Goal: Transaction & Acquisition: Book appointment/travel/reservation

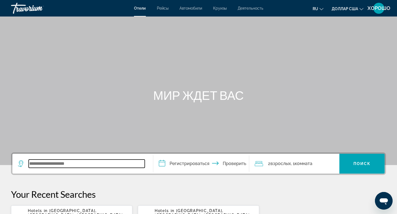
click at [114, 163] on input "Виджет поиска" at bounding box center [87, 164] width 116 height 8
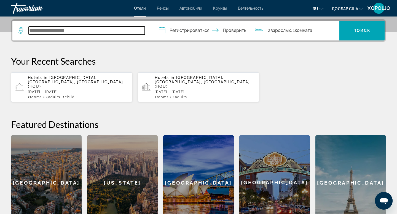
scroll to position [135, 0]
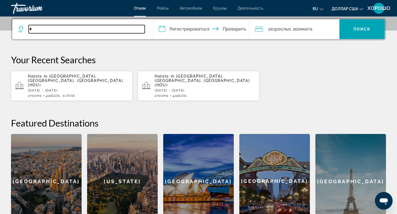
type input "*"
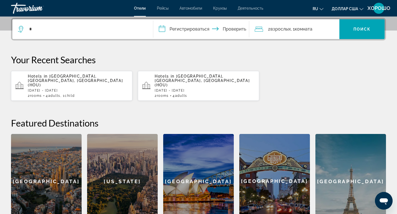
click at [88, 89] on p "[DATE] - [DATE]" at bounding box center [78, 91] width 100 height 4
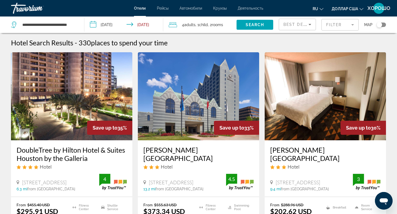
click at [92, 25] on input "**********" at bounding box center [124, 26] width 81 height 18
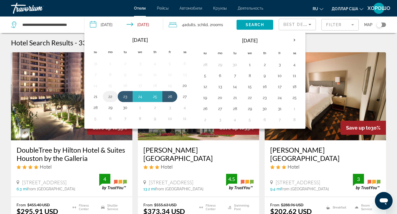
click at [109, 96] on button "22" at bounding box center [110, 97] width 9 height 8
click at [142, 95] on button "24" at bounding box center [140, 97] width 9 height 8
type input "**********"
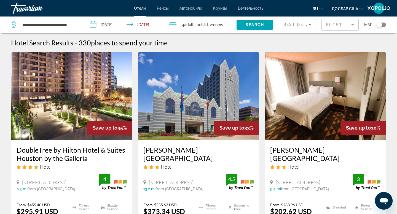
click at [173, 24] on icon "Travelers: 4 adults, 1 child" at bounding box center [173, 24] width 8 height 7
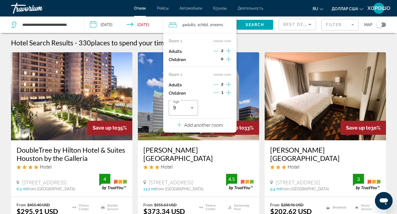
click at [217, 91] on icon "Decrement children" at bounding box center [216, 92] width 5 height 5
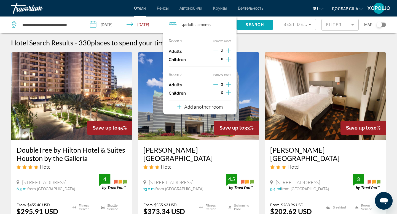
click at [260, 24] on span "Search" at bounding box center [255, 25] width 19 height 4
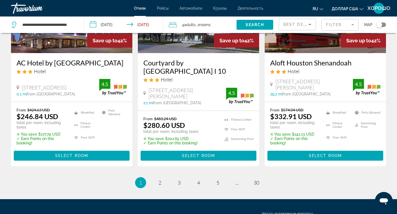
scroll to position [754, 0]
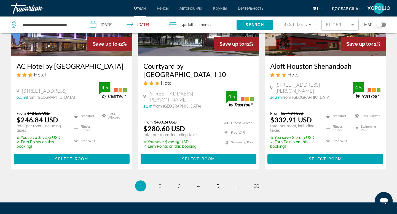
click at [379, 23] on div "Toggle map" at bounding box center [379, 25] width 6 height 6
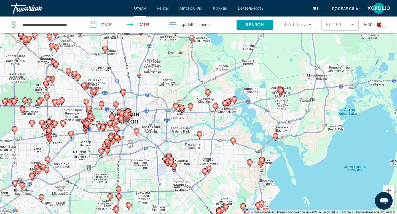
click at [275, 137] on image "Основное содержание" at bounding box center [275, 135] width 3 height 3
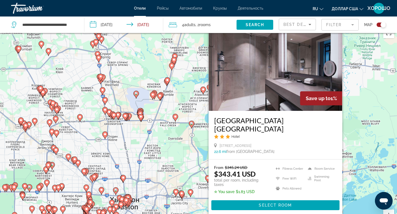
scroll to position [3, 0]
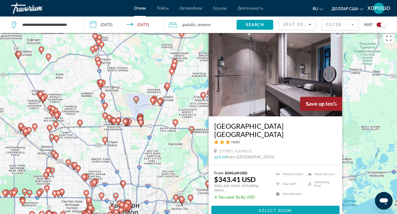
click at [338, 37] on button "Закрыть" at bounding box center [337, 33] width 8 height 8
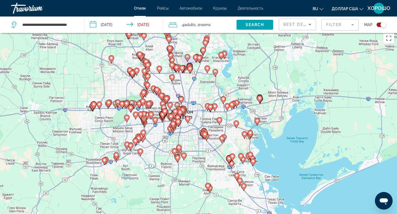
drag, startPoint x: 237, startPoint y: 172, endPoint x: 207, endPoint y: 131, distance: 50.5
click at [207, 131] on div "Чтобы активировать перетаскивание с помощью клавиатуры, нажмите Alt + Ввод. Пос…" at bounding box center [198, 137] width 397 height 214
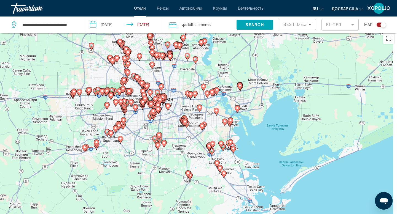
drag, startPoint x: 212, startPoint y: 145, endPoint x: 194, endPoint y: 134, distance: 21.2
click at [194, 134] on div "Чтобы активировать перетаскивание с помощью клавиатуры, нажмите Alt + Ввод. Пос…" at bounding box center [198, 137] width 397 height 214
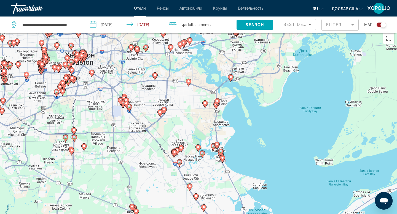
click at [229, 155] on div "Чтобы активировать перетаскивание с помощью клавиатуры, нажмите Alt + Ввод. Пос…" at bounding box center [198, 137] width 397 height 214
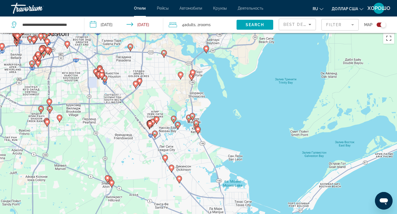
drag, startPoint x: 218, startPoint y: 165, endPoint x: 195, endPoint y: 135, distance: 37.4
click at [195, 135] on div "Чтобы активировать перетаскивание с помощью клавиатуры, нажмите Alt + Ввод. Пос…" at bounding box center [198, 137] width 397 height 214
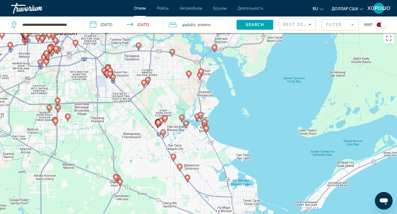
drag, startPoint x: 196, startPoint y: 130, endPoint x: 202, endPoint y: 129, distance: 5.8
click at [202, 129] on gmp-advanced-marker "Основное содержание" at bounding box center [205, 126] width 6 height 8
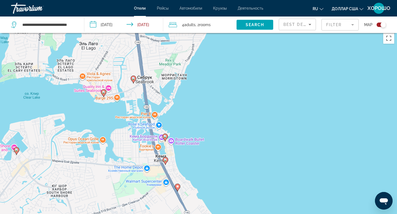
drag, startPoint x: 177, startPoint y: 164, endPoint x: 169, endPoint y: 121, distance: 43.8
click at [169, 121] on div "Чтобы активировать перетаскивание с помощью клавиатуры, нажмите Alt + Ввод. Пос…" at bounding box center [198, 137] width 397 height 214
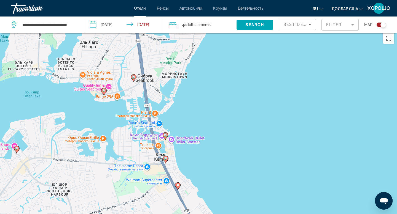
click at [177, 185] on image "Основное содержание" at bounding box center [177, 185] width 3 height 3
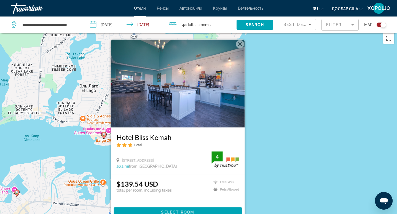
click at [217, 89] on img "Основное содержание" at bounding box center [178, 84] width 134 height 88
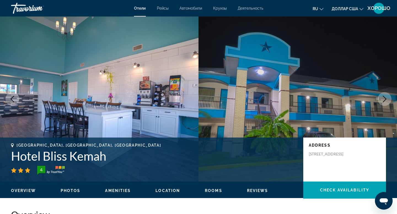
click at [382, 98] on icon "Next image" at bounding box center [384, 99] width 7 height 7
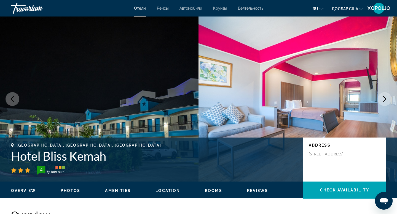
click at [382, 98] on icon "Next image" at bounding box center [384, 99] width 7 height 7
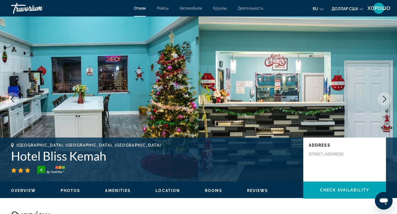
click at [382, 98] on icon "Next image" at bounding box center [384, 99] width 7 height 7
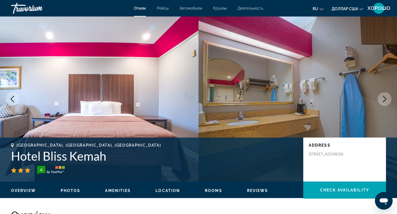
click at [11, 96] on icon "Previous image" at bounding box center [12, 99] width 7 height 7
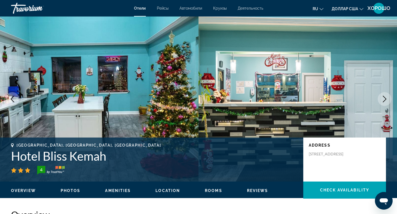
click at [383, 98] on icon "Next image" at bounding box center [384, 99] width 7 height 7
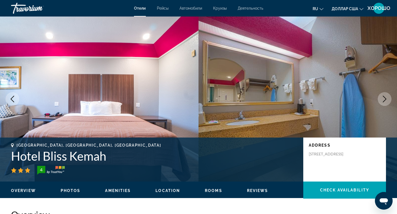
click at [383, 98] on icon "Next image" at bounding box center [384, 99] width 7 height 7
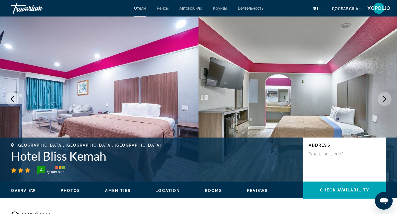
click at [383, 98] on icon "Next image" at bounding box center [384, 99] width 7 height 7
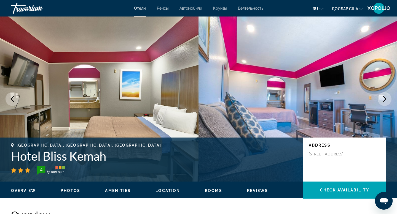
click at [384, 98] on icon "Next image" at bounding box center [385, 99] width 4 height 7
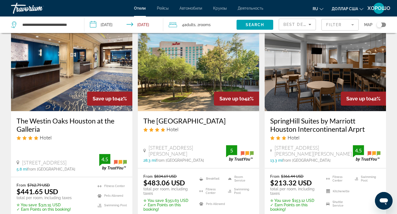
scroll to position [26, 0]
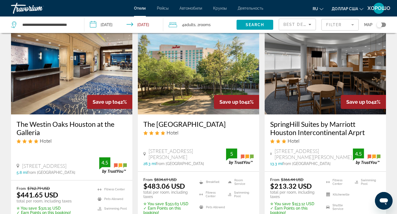
click at [379, 24] on div "Toggle map" at bounding box center [379, 25] width 6 height 6
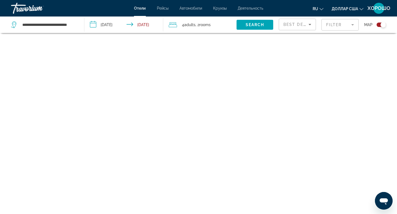
scroll to position [33, 0]
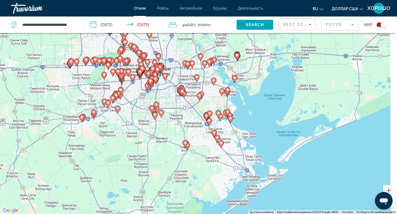
drag, startPoint x: 238, startPoint y: 140, endPoint x: 183, endPoint y: 92, distance: 73.5
click at [183, 92] on div "Чтобы активировать перетаскивание с помощью клавиатуры, нажмите Alt + Ввод. Пос…" at bounding box center [198, 107] width 397 height 214
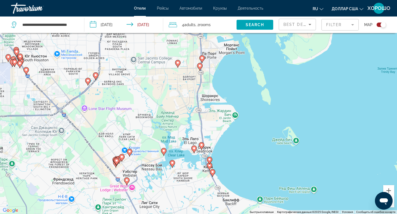
drag, startPoint x: 211, startPoint y: 149, endPoint x: 176, endPoint y: 99, distance: 61.1
click at [176, 98] on div "Чтобы активировать перетаскивание с помощью клавиатуры, нажмите Alt + Ввод. Пос…" at bounding box center [198, 107] width 397 height 214
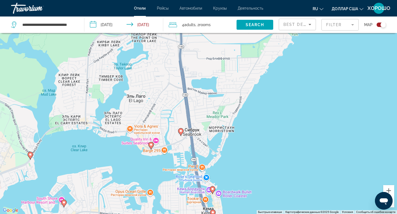
drag, startPoint x: 204, startPoint y: 160, endPoint x: 201, endPoint y: 109, distance: 51.1
click at [201, 109] on div "Чтобы активировать перетаскивание с помощью клавиатуры, нажмите Alt + Ввод. Пос…" at bounding box center [198, 107] width 397 height 214
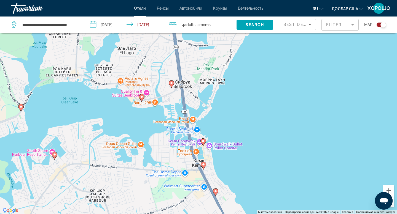
drag, startPoint x: 190, startPoint y: 140, endPoint x: 180, endPoint y: 91, distance: 49.4
click at [180, 91] on div "Чтобы активировать перетаскивание с помощью клавиатуры, нажмите Alt + Ввод. Пос…" at bounding box center [198, 107] width 397 height 214
click at [203, 142] on image "Основное содержание" at bounding box center [202, 141] width 3 height 3
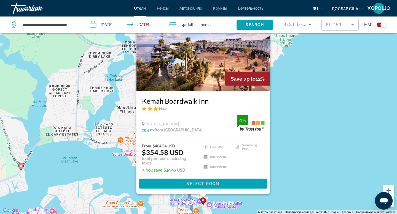
click at [322, 81] on div "Чтобы активировать перетаскивание с помощью клавиатуры, нажмите Alt + Ввод. Пос…" at bounding box center [198, 107] width 397 height 214
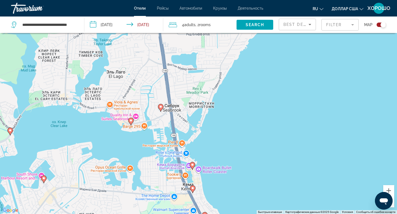
drag, startPoint x: 203, startPoint y: 163, endPoint x: 191, endPoint y: 116, distance: 47.9
click at [191, 116] on div "Чтобы активировать перетаскивание с помощью клавиатуры, нажмите Alt + Ввод. Пос…" at bounding box center [198, 107] width 397 height 214
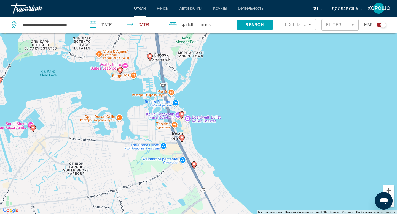
drag, startPoint x: 181, startPoint y: 150, endPoint x: 167, endPoint y: 95, distance: 56.4
click at [167, 95] on div "Чтобы активировать перетаскивание с помощью клавиатуры, нажмите Alt + Ввод. Пос…" at bounding box center [198, 107] width 397 height 214
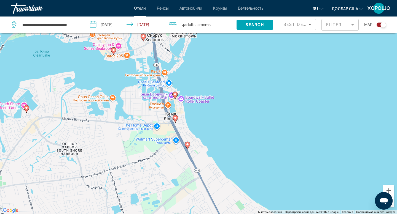
click at [187, 144] on image "Основное содержание" at bounding box center [187, 144] width 3 height 3
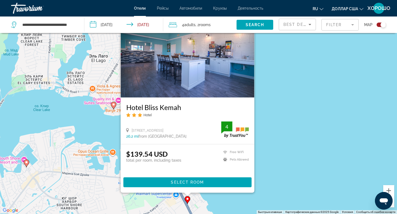
click at [289, 65] on div "Чтобы активировать перетаскивание с помощью клавиатуры, нажмите Alt + Ввод. Пос…" at bounding box center [198, 107] width 397 height 214
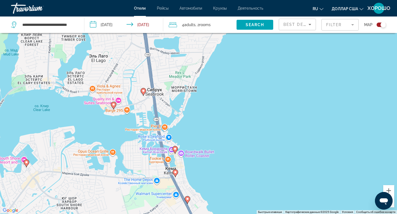
click at [174, 172] on image "Основное содержание" at bounding box center [175, 172] width 3 height 3
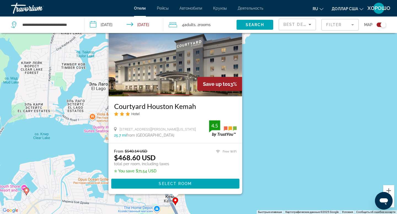
click at [177, 72] on img "Основное содержание" at bounding box center [176, 53] width 134 height 88
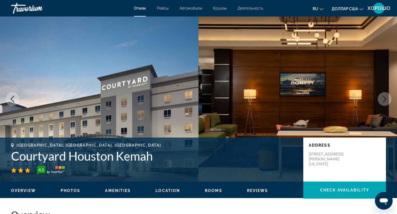
click at [385, 98] on icon "Next image" at bounding box center [385, 99] width 4 height 7
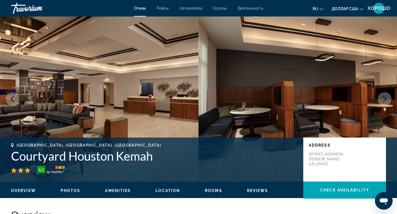
click at [385, 98] on icon "Next image" at bounding box center [385, 99] width 4 height 7
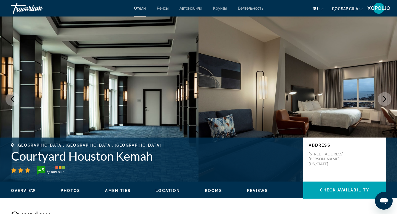
click at [385, 98] on icon "Next image" at bounding box center [385, 99] width 4 height 7
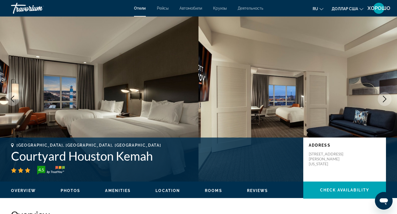
click at [385, 98] on icon "Next image" at bounding box center [385, 99] width 4 height 7
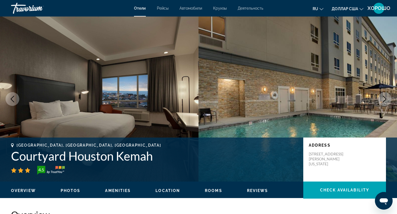
click at [12, 97] on icon "Previous image" at bounding box center [13, 99] width 4 height 7
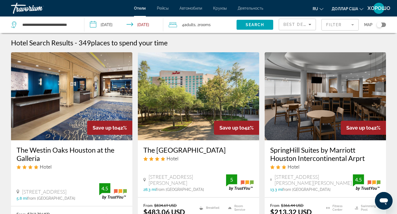
click at [352, 24] on mat-form-field "Filter" at bounding box center [339, 25] width 37 height 12
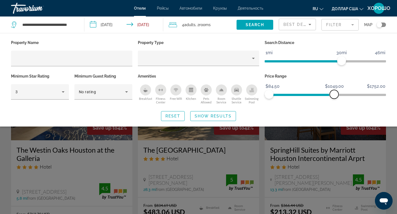
drag, startPoint x: 381, startPoint y: 93, endPoint x: 334, endPoint y: 91, distance: 47.5
click at [334, 91] on span "ngx-slider-max" at bounding box center [334, 94] width 9 height 9
drag, startPoint x: 334, startPoint y: 92, endPoint x: 315, endPoint y: 91, distance: 19.0
click at [315, 91] on span "ngx-slider-max" at bounding box center [315, 94] width 9 height 9
click at [250, 23] on span "Search" at bounding box center [255, 25] width 19 height 4
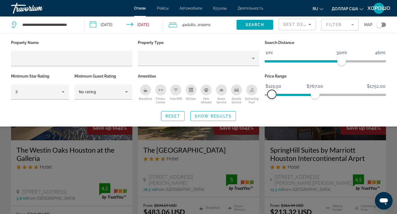
drag, startPoint x: 268, startPoint y: 94, endPoint x: 272, endPoint y: 94, distance: 3.9
click at [272, 94] on span "ngx-slider" at bounding box center [271, 94] width 9 height 9
click at [255, 23] on span "Search" at bounding box center [255, 25] width 19 height 4
click at [252, 23] on span "Search" at bounding box center [255, 25] width 19 height 4
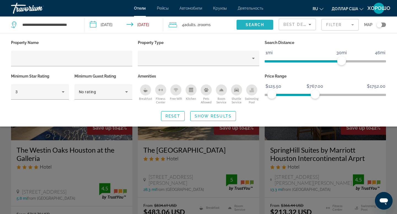
click at [252, 23] on span "Search" at bounding box center [255, 25] width 19 height 4
click at [118, 150] on div "Search widget" at bounding box center [198, 149] width 397 height 132
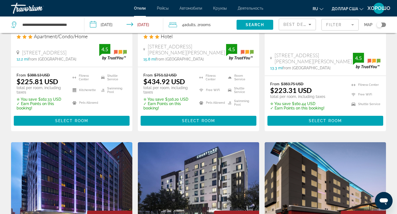
scroll to position [548, 0]
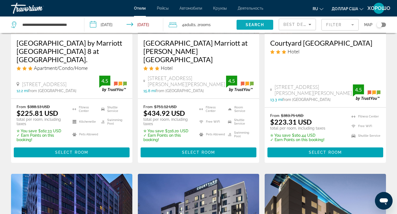
click at [252, 23] on span "Search" at bounding box center [255, 25] width 19 height 4
click at [380, 24] on div "Toggle map" at bounding box center [379, 25] width 6 height 6
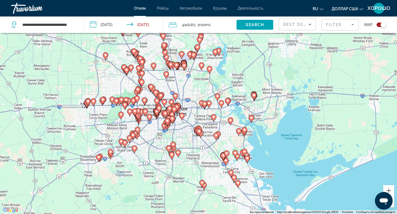
drag, startPoint x: 254, startPoint y: 114, endPoint x: 214, endPoint y: 110, distance: 40.2
click at [213, 110] on div "Чтобы активировать перетаскивание с помощью клавиатуры, нажмите Alt + Ввод. Пос…" at bounding box center [198, 107] width 397 height 214
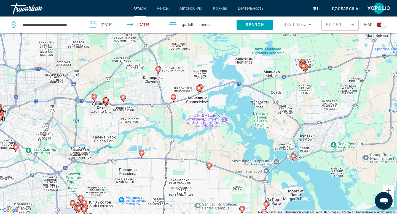
drag, startPoint x: 245, startPoint y: 116, endPoint x: 181, endPoint y: 75, distance: 75.7
click at [181, 75] on div "Чтобы активировать перетаскивание с помощью клавиатуры, нажмите Alt + Ввод. Пос…" at bounding box center [198, 107] width 397 height 214
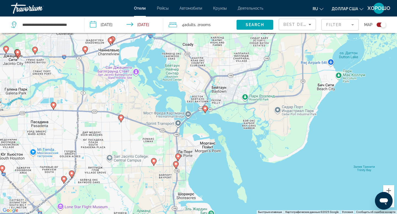
click at [206, 109] on image "Основное содержание" at bounding box center [204, 108] width 3 height 3
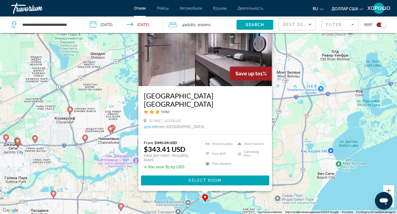
click at [313, 128] on div "Чтобы активировать перетаскивание с помощью клавиатуры, нажмите Alt + Ввод. Пос…" at bounding box center [198, 107] width 397 height 214
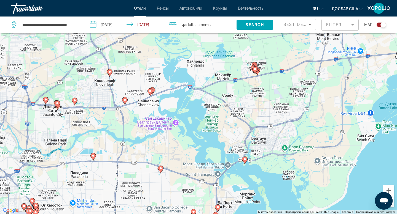
drag, startPoint x: 206, startPoint y: 151, endPoint x: 251, endPoint y: 96, distance: 71.4
click at [251, 95] on div "Чтобы активировать перетаскивание с помощью клавиатуры, нажмите Alt + Ввод. Пос…" at bounding box center [198, 107] width 397 height 214
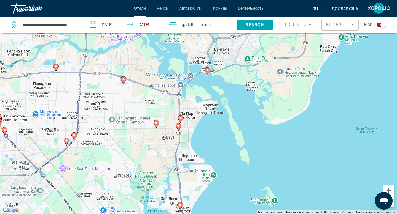
drag, startPoint x: 247, startPoint y: 147, endPoint x: 205, endPoint y: 81, distance: 79.0
click at [204, 80] on div "Чтобы активировать перетаскивание с помощью клавиатуры, нажмите Alt + Ввод. Пос…" at bounding box center [198, 107] width 397 height 214
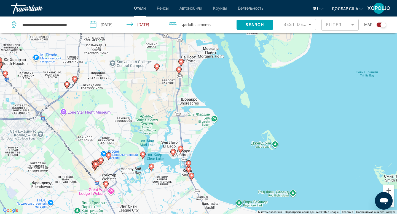
drag, startPoint x: 186, startPoint y: 147, endPoint x: 186, endPoint y: 90, distance: 57.3
click at [186, 90] on div "Чтобы активировать перетаскивание с помощью клавиатуры, нажмите Alt + Ввод. Пос…" at bounding box center [198, 107] width 397 height 214
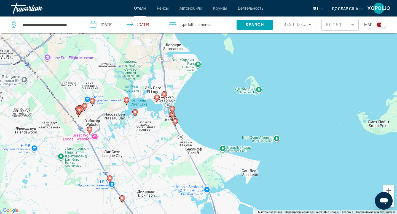
drag, startPoint x: 188, startPoint y: 152, endPoint x: 172, endPoint y: 96, distance: 58.2
click at [172, 96] on div "Чтобы активировать перетаскивание с помощью клавиатуры, нажмите Alt + Ввод. Пос…" at bounding box center [198, 107] width 397 height 214
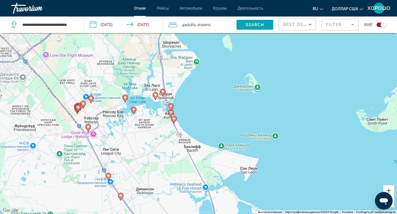
click at [171, 107] on image "Основное содержание" at bounding box center [170, 106] width 3 height 3
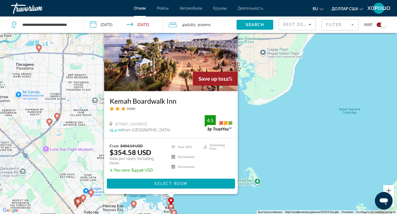
click at [309, 90] on div "Чтобы активировать перетаскивание с помощью клавиатуры, нажмите Alt + Ввод. Пос…" at bounding box center [198, 107] width 397 height 214
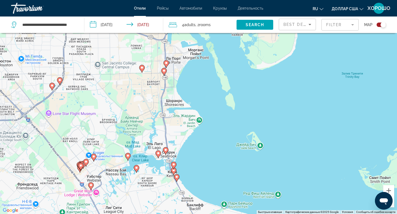
drag, startPoint x: 184, startPoint y: 162, endPoint x: 186, endPoint y: 121, distance: 41.4
click at [186, 121] on div "Чтобы активировать перетаскивание с помощью клавиатуры, нажмите Alt + Ввод. Пос…" at bounding box center [198, 107] width 397 height 214
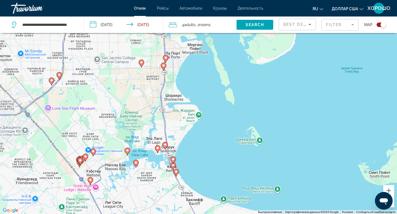
click at [165, 145] on image "Основное содержание" at bounding box center [164, 144] width 3 height 3
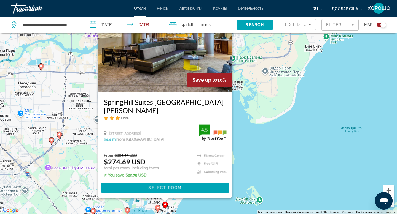
click at [314, 116] on div "Чтобы активировать перетаскивание с помощью клавиатуры, нажмите Alt + Ввод. Пос…" at bounding box center [198, 107] width 397 height 214
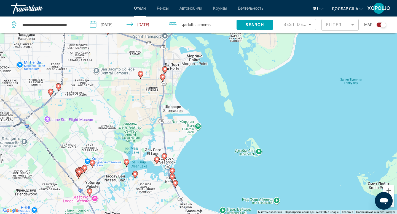
drag, startPoint x: 193, startPoint y: 170, endPoint x: 188, endPoint y: 110, distance: 59.8
click at [188, 110] on div "Чтобы активировать перетаскивание с помощью клавиатуры, нажмите Alt + Ввод. Пос…" at bounding box center [198, 107] width 397 height 214
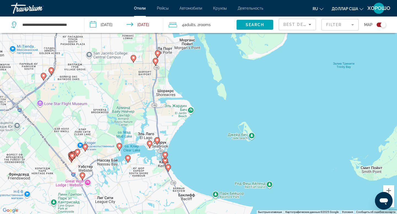
click at [165, 154] on image "Основное содержание" at bounding box center [164, 154] width 3 height 3
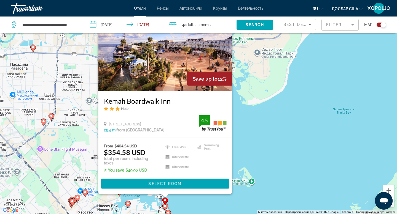
click at [304, 104] on div "Чтобы активировать перетаскивание с помощью клавиатуры, нажмите Alt + Ввод. Пос…" at bounding box center [198, 107] width 397 height 214
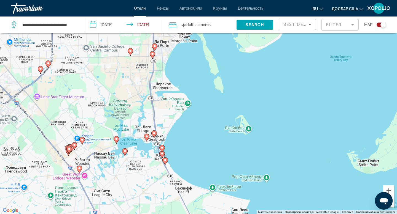
drag, startPoint x: 190, startPoint y: 167, endPoint x: 187, endPoint y: 114, distance: 53.8
click at [187, 114] on div "Чтобы активировать перетаскивание с помощью клавиатуры, нажмите Alt + Ввод. Пос…" at bounding box center [198, 107] width 397 height 214
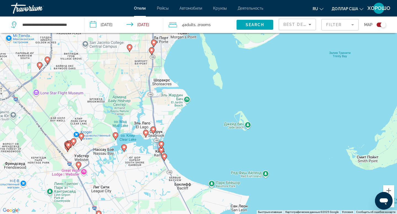
click at [161, 152] on icon "Основное содержание" at bounding box center [161, 150] width 5 height 7
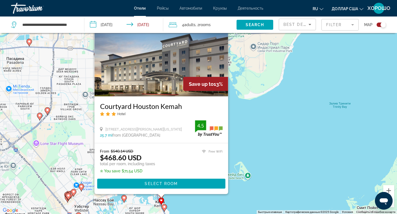
click at [257, 140] on div "Чтобы активировать перетаскивание с помощью клавиатуры, нажмите Alt + Ввод. Пос…" at bounding box center [198, 107] width 397 height 214
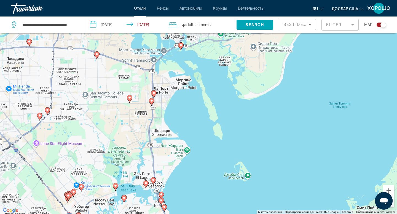
click at [165, 206] on image "Основное содержание" at bounding box center [164, 207] width 3 height 3
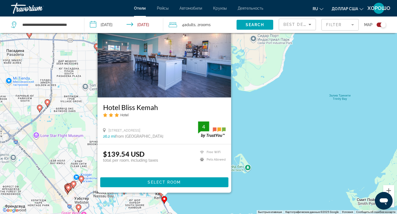
click at [300, 150] on div "Чтобы активировать перетаскивание с помощью клавиатуры, нажмите Alt + Ввод. Пос…" at bounding box center [198, 107] width 397 height 214
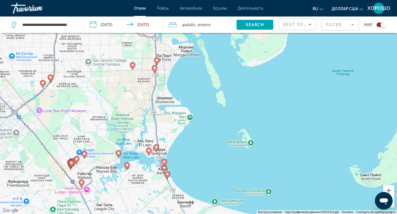
drag, startPoint x: 161, startPoint y: 156, endPoint x: 171, endPoint y: 114, distance: 42.4
click at [171, 114] on div "Чтобы активировать перетаскивание с помощью клавиатуры, нажмите Alt + Ввод. Пос…" at bounding box center [198, 107] width 397 height 214
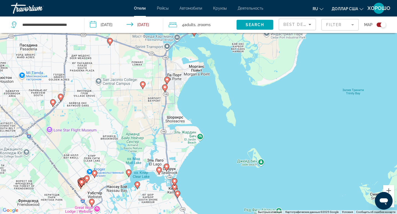
drag, startPoint x: 176, startPoint y: 117, endPoint x: 179, endPoint y: 159, distance: 42.6
click at [179, 159] on div "Чтобы активировать перетаскивание с помощью клавиатуры, нажмите Alt + Ввод. Пос…" at bounding box center [198, 107] width 397 height 214
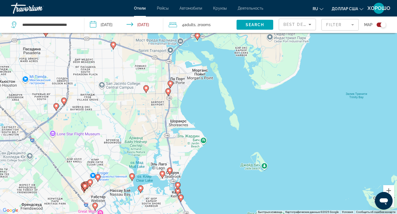
click at [170, 82] on icon "Основное содержание" at bounding box center [170, 84] width 5 height 7
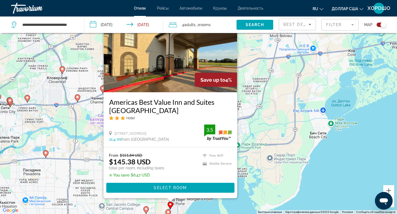
click at [283, 74] on div "Чтобы активировать перетаскивание с помощью клавиатуры, нажмите Alt + Ввод. Пос…" at bounding box center [198, 107] width 397 height 214
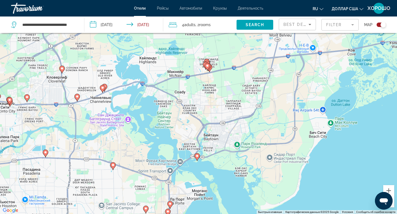
drag, startPoint x: 197, startPoint y: 160, endPoint x: 195, endPoint y: 152, distance: 8.7
click at [196, 157] on g "Основное содержание" at bounding box center [197, 157] width 6 height 8
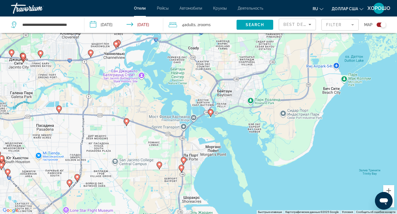
drag, startPoint x: 187, startPoint y: 152, endPoint x: 206, endPoint y: 108, distance: 48.2
click at [206, 108] on div "Чтобы активировать перетаскивание с помощью клавиатуры, нажмите Alt + Ввод. Пос…" at bounding box center [198, 107] width 397 height 214
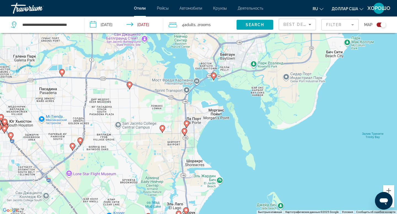
drag, startPoint x: 195, startPoint y: 138, endPoint x: 196, endPoint y: 104, distance: 33.4
click at [196, 104] on div "Чтобы активировать перетаскивание с помощью клавиатуры, нажмите Alt + Ввод. Пос…" at bounding box center [198, 107] width 397 height 214
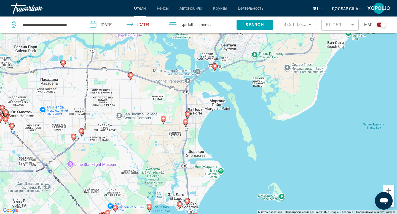
click at [163, 121] on icon "Основное содержание" at bounding box center [163, 119] width 5 height 7
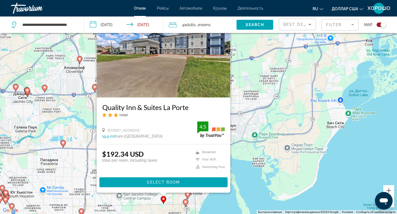
click at [246, 170] on div "Чтобы активировать перетаскивание с помощью клавиатуры, нажмите Alt + Ввод. Пос…" at bounding box center [198, 107] width 397 height 214
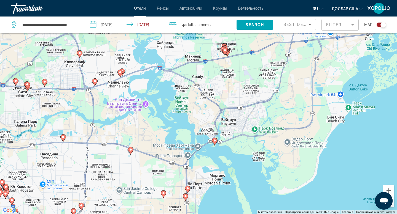
drag, startPoint x: 185, startPoint y: 165, endPoint x: 183, endPoint y: 122, distance: 43.0
click at [183, 122] on div "Чтобы активировать перетаскивание с помощью клавиатуры, нажмите Alt + Ввод. Пос…" at bounding box center [198, 107] width 397 height 214
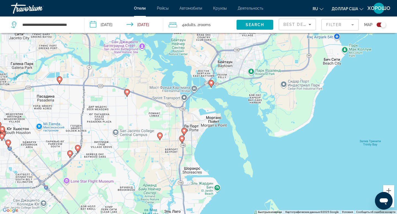
drag, startPoint x: 183, startPoint y: 122, endPoint x: 178, endPoint y: 96, distance: 26.4
click at [178, 96] on div "Чтобы активировать перетаскивание с помощью клавиатуры, нажмите Alt + Ввод. Пос…" at bounding box center [198, 107] width 397 height 214
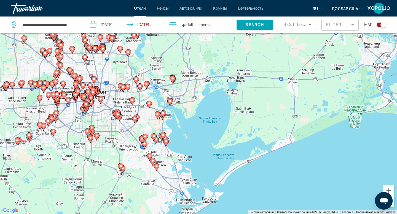
click at [147, 84] on image "Основное содержание" at bounding box center [146, 83] width 3 height 3
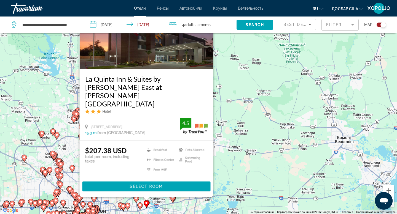
click at [245, 78] on div "Чтобы активировать перетаскивание с помощью клавиатуры, нажмите Alt + Ввод. Пос…" at bounding box center [198, 107] width 397 height 214
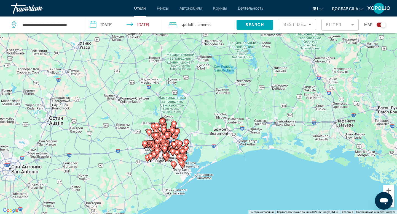
drag, startPoint x: 193, startPoint y: 143, endPoint x: 191, endPoint y: 147, distance: 4.2
click at [191, 147] on div "Чтобы активировать перетаскивание с помощью клавиатуры, нажмите Alt + Ввод. Пос…" at bounding box center [198, 107] width 397 height 214
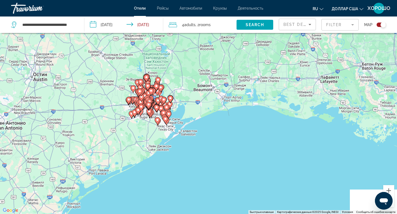
drag, startPoint x: 171, startPoint y: 161, endPoint x: 146, endPoint y: 82, distance: 83.1
click at [146, 82] on div "Чтобы активировать перетаскивание с помощью клавиатуры, нажмите Alt + Ввод. Пос…" at bounding box center [198, 107] width 397 height 214
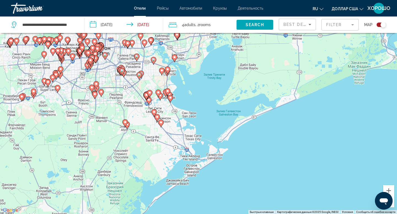
click at [166, 74] on gmp-advanced-marker "Основное содержание" at bounding box center [168, 70] width 6 height 8
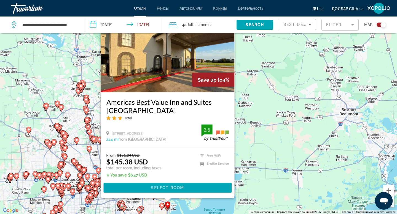
click at [319, 103] on div "Чтобы активировать перетаскивание с помощью клавиатуры, нажмите Alt + Ввод. Пос…" at bounding box center [198, 107] width 397 height 214
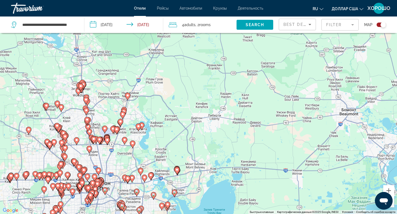
drag, startPoint x: 182, startPoint y: 165, endPoint x: 142, endPoint y: 103, distance: 73.8
click at [142, 103] on div "Чтобы активировать перетаскивание с помощью клавиатуры, нажмите Alt + Ввод. Пос…" at bounding box center [198, 107] width 397 height 214
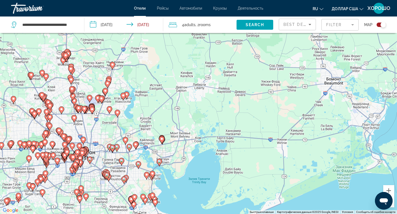
drag, startPoint x: 169, startPoint y: 175, endPoint x: 157, endPoint y: 149, distance: 29.2
click at [157, 149] on div "Чтобы активировать перетаскивание с помощью клавиатуры, нажмите Alt + Ввод. Пос…" at bounding box center [198, 107] width 397 height 214
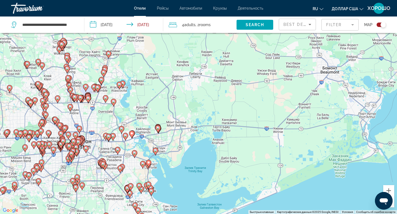
click at [151, 191] on image "Основное содержание" at bounding box center [151, 191] width 3 height 3
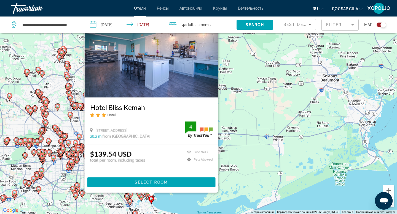
click at [164, 196] on div "Чтобы активировать перетаскивание с помощью клавиатуры, нажмите Alt + Ввод. Пос…" at bounding box center [198, 107] width 397 height 214
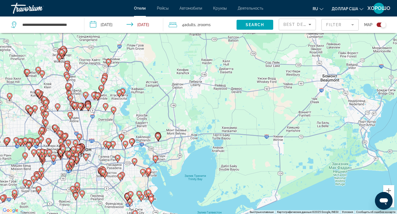
click at [151, 195] on image "Основное содержание" at bounding box center [150, 196] width 3 height 3
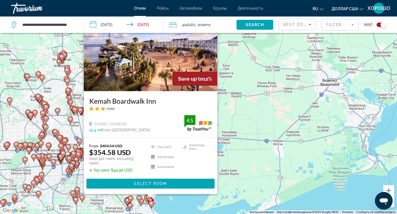
click at [180, 200] on div "Чтобы активировать перетаскивание с помощью клавиатуры, нажмите Alt + Ввод. Пос…" at bounding box center [198, 107] width 397 height 214
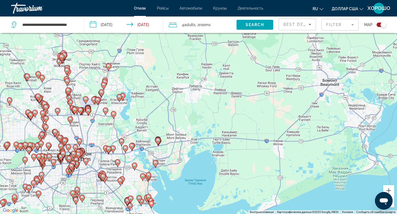
click at [148, 197] on image "Основное содержание" at bounding box center [148, 196] width 3 height 3
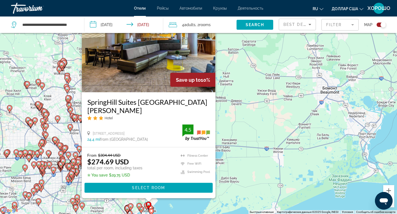
click at [165, 202] on div "Чтобы активировать перетаскивание с помощью клавиатуры, нажмите Alt + Ввод. Пос…" at bounding box center [198, 107] width 397 height 214
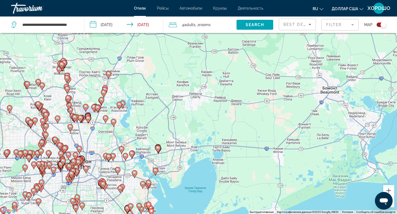
click at [146, 207] on image "Основное содержание" at bounding box center [146, 205] width 3 height 3
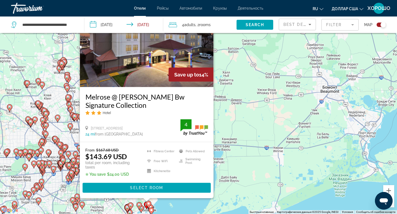
click at [178, 207] on div "Чтобы активировать перетаскивание с помощью клавиатуры, нажмите Alt + Ввод. Пос…" at bounding box center [198, 107] width 397 height 214
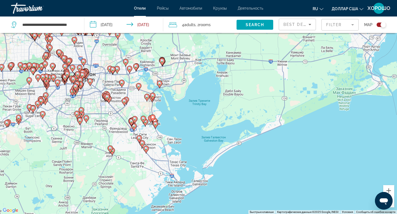
drag, startPoint x: 171, startPoint y: 193, endPoint x: 175, endPoint y: 106, distance: 87.2
click at [153, 95] on image "Основное содержание" at bounding box center [152, 94] width 3 height 3
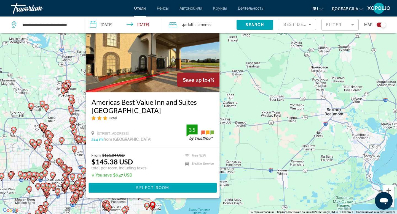
click at [194, 206] on div "Чтобы активировать перетаскивание с помощью клавиатуры, нажмите Alt + Ввод. Пос…" at bounding box center [198, 107] width 397 height 214
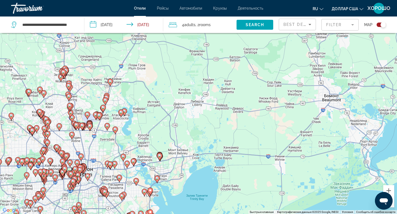
drag, startPoint x: 161, startPoint y: 178, endPoint x: 158, endPoint y: 159, distance: 19.3
click at [158, 159] on div "Чтобы активировать перетаскивание с помощью клавиатуры, нажмите Alt + Ввод. Пос…" at bounding box center [198, 107] width 397 height 214
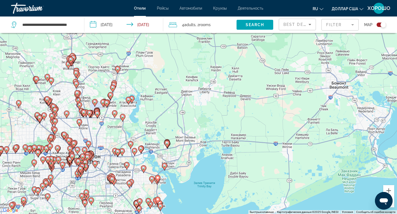
drag, startPoint x: 174, startPoint y: 180, endPoint x: 172, endPoint y: 163, distance: 17.2
click at [172, 163] on div "Чтобы активировать перетаскивание с помощью клавиатуры, нажмите Alt + Ввод. Пос…" at bounding box center [198, 107] width 397 height 214
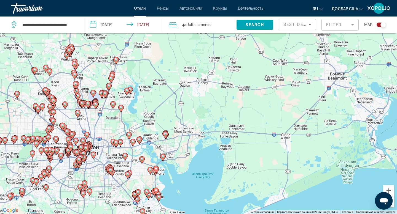
drag, startPoint x: 145, startPoint y: 190, endPoint x: 142, endPoint y: 171, distance: 19.0
click at [142, 171] on div "Чтобы активировать перетаскивание с помощью клавиатуры, нажмите Alt + Ввод. Пос…" at bounding box center [198, 107] width 397 height 214
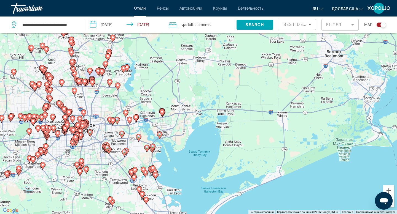
drag, startPoint x: 153, startPoint y: 157, endPoint x: 145, endPoint y: 96, distance: 61.1
click at [145, 96] on div "Чтобы активировать перетаскивание с помощью клавиатуры, нажмите Alt + Ввод. Пос…" at bounding box center [198, 107] width 397 height 214
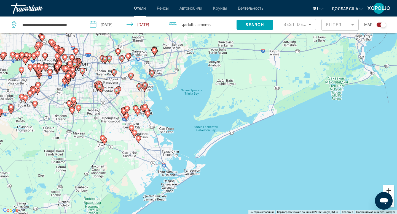
click at [390, 189] on button "Увеличить" at bounding box center [388, 190] width 11 height 11
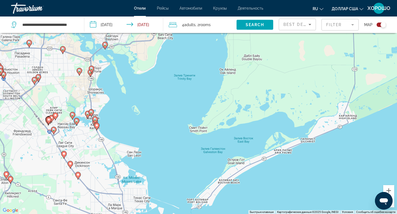
click at [78, 176] on image "Основное содержание" at bounding box center [77, 174] width 3 height 3
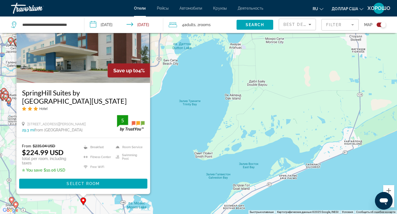
click at [171, 145] on div "Чтобы активировать перетаскивание с помощью клавиатуры, нажмите Alt + Ввод. Пос…" at bounding box center [198, 107] width 397 height 214
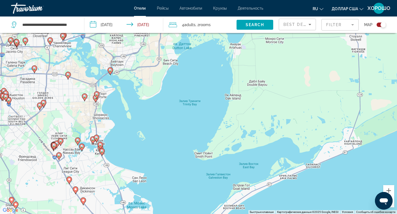
click at [76, 189] on image "Основное содержание" at bounding box center [75, 189] width 3 height 3
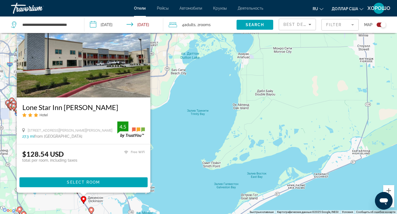
click at [173, 149] on div "Чтобы активировать перетаскивание с помощью клавиатуры, нажмите Alt + Ввод. Пос…" at bounding box center [198, 107] width 397 height 214
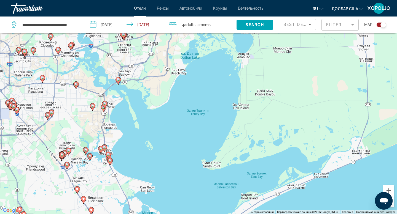
click at [79, 190] on image "Основное содержание" at bounding box center [77, 189] width 3 height 3
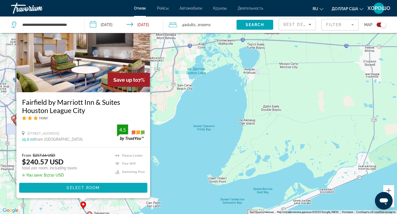
click at [70, 187] on span "Select Room" at bounding box center [83, 188] width 33 height 4
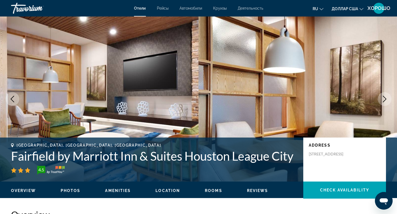
click at [384, 97] on icon "Next image" at bounding box center [384, 99] width 7 height 7
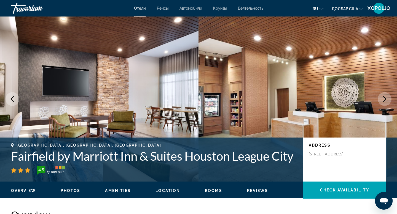
click at [384, 97] on icon "Next image" at bounding box center [384, 99] width 7 height 7
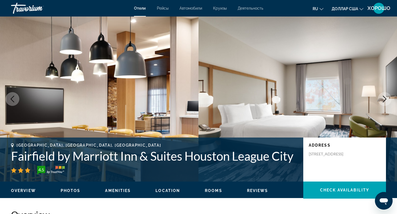
click at [384, 97] on icon "Next image" at bounding box center [384, 99] width 7 height 7
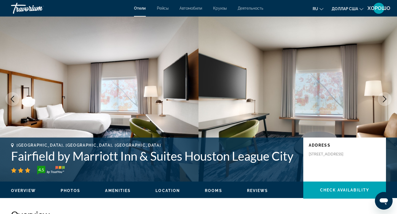
click at [384, 97] on icon "Next image" at bounding box center [384, 99] width 7 height 7
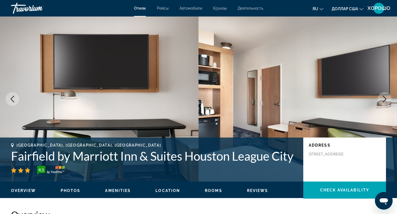
click at [384, 97] on icon "Next image" at bounding box center [384, 99] width 7 height 7
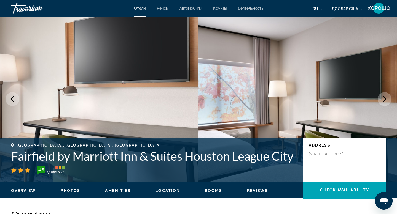
click at [384, 97] on icon "Next image" at bounding box center [384, 99] width 7 height 7
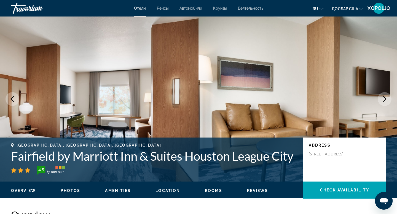
click at [384, 97] on icon "Next image" at bounding box center [384, 99] width 7 height 7
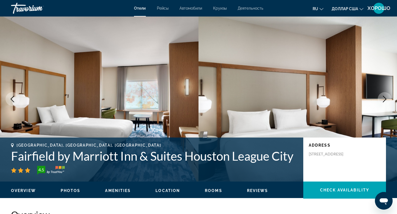
click at [385, 98] on icon "Next image" at bounding box center [385, 99] width 4 height 7
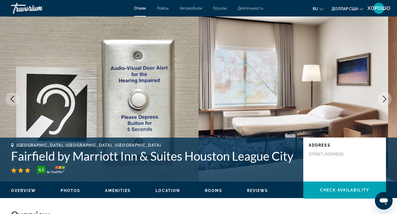
click at [385, 98] on icon "Next image" at bounding box center [385, 99] width 4 height 7
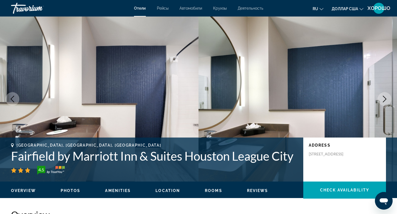
click at [385, 98] on icon "Next image" at bounding box center [385, 99] width 4 height 7
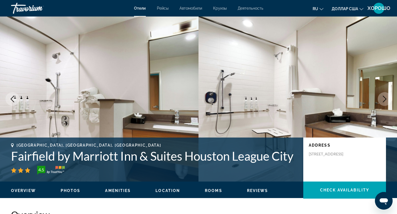
click at [385, 98] on icon "Next image" at bounding box center [385, 99] width 4 height 7
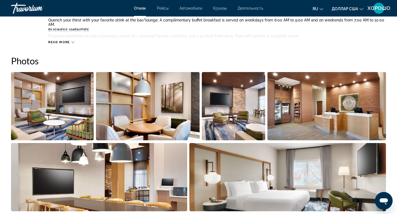
scroll to position [153, 0]
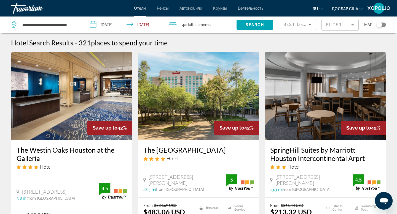
click at [309, 24] on icon "Sort by" at bounding box center [309, 24] width 7 height 7
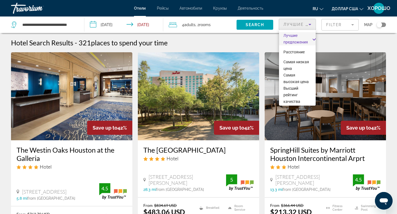
click at [343, 25] on div at bounding box center [198, 107] width 397 height 214
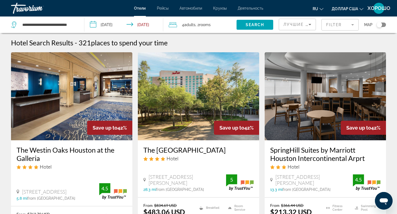
click at [352, 24] on mat-form-field "Filter" at bounding box center [339, 25] width 37 height 12
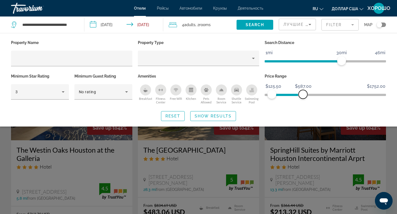
drag, startPoint x: 316, startPoint y: 94, endPoint x: 303, endPoint y: 95, distance: 12.7
click at [303, 95] on span "ngx-slider-max" at bounding box center [302, 94] width 9 height 9
click at [255, 24] on span "Search" at bounding box center [255, 25] width 19 height 4
click at [174, 89] on icon "Free Wifi" at bounding box center [176, 88] width 4 height 1
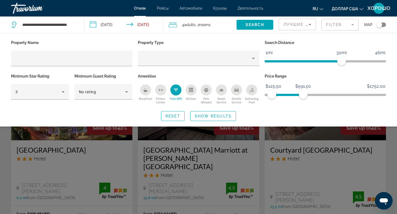
click at [145, 90] on icon "Breakfast" at bounding box center [145, 90] width 4 height 4
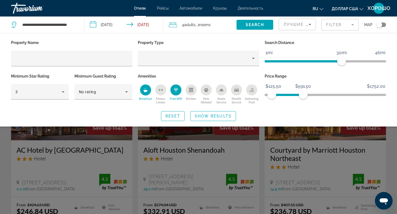
click at [252, 89] on icon "Swimming Pool" at bounding box center [251, 90] width 4 height 4
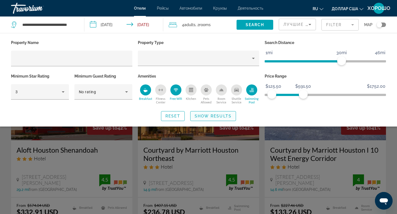
click at [203, 115] on span "Show Results" at bounding box center [213, 116] width 37 height 4
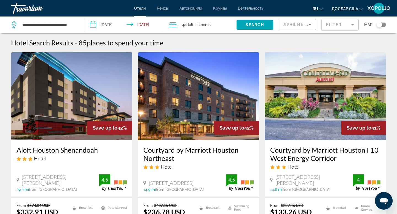
click at [380, 23] on div "Toggle map" at bounding box center [379, 25] width 6 height 6
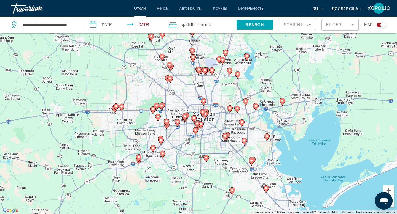
click at [266, 137] on image "Основное содержание" at bounding box center [266, 136] width 3 height 3
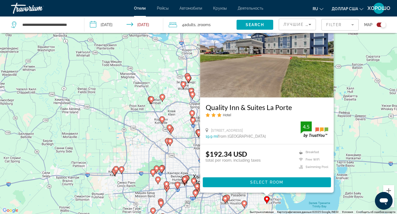
click at [349, 94] on div "Чтобы активировать перетаскивание с помощью клавиатуры, нажмите Alt + Ввод. Пос…" at bounding box center [198, 107] width 397 height 214
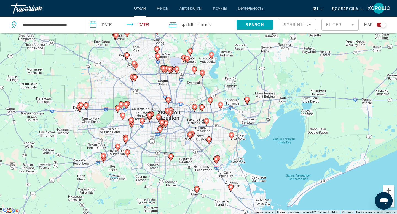
drag, startPoint x: 263, startPoint y: 176, endPoint x: 222, endPoint y: 94, distance: 92.1
click at [222, 93] on div "Чтобы активировать перетаскивание с помощью клавиатуры, нажмите Alt + Ввод. Пос…" at bounding box center [198, 107] width 397 height 214
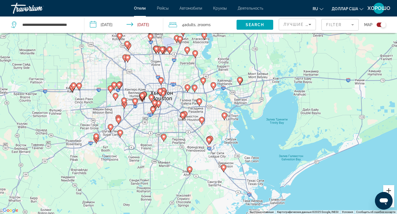
click at [389, 189] on button "Увеличить" at bounding box center [388, 190] width 11 height 11
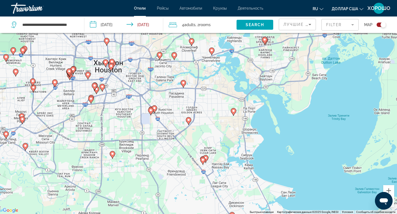
drag, startPoint x: 248, startPoint y: 170, endPoint x: 204, endPoint y: 113, distance: 71.8
click at [204, 113] on div "Чтобы активировать перетаскивание с помощью клавиатуры, нажмите Alt + Ввод. Пос…" at bounding box center [198, 107] width 397 height 214
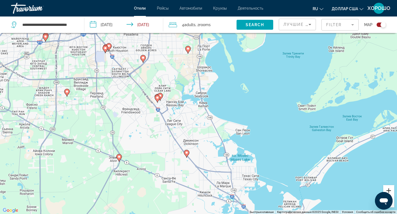
click at [390, 188] on button "Увеличить" at bounding box center [388, 190] width 11 height 11
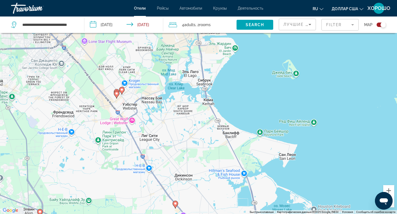
click at [121, 90] on image "Основное содержание" at bounding box center [121, 89] width 3 height 3
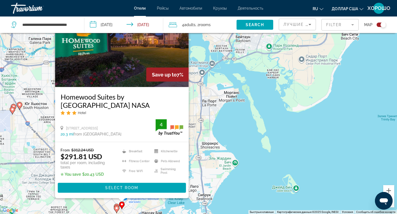
click at [236, 66] on div "Чтобы активировать перетаскивание с помощью клавиатуры, нажмите Alt + Ввод. Пос…" at bounding box center [198, 107] width 397 height 214
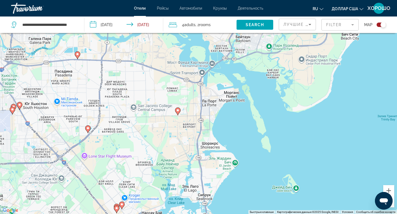
click at [116, 209] on image "Основное содержание" at bounding box center [116, 208] width 3 height 3
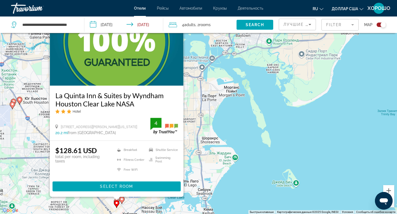
click at [242, 119] on div "Чтобы активировать перетаскивание с помощью клавиатуры, нажмите Alt + Ввод. Пос…" at bounding box center [198, 107] width 397 height 214
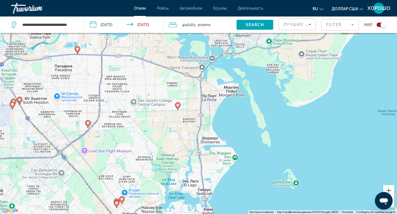
click at [116, 200] on icon "Основное содержание" at bounding box center [116, 202] width 5 height 7
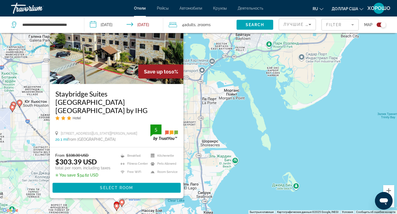
click at [235, 126] on div "Чтобы активировать перетаскивание с помощью клавиатуры, нажмите Alt + Ввод. Пос…" at bounding box center [198, 107] width 397 height 214
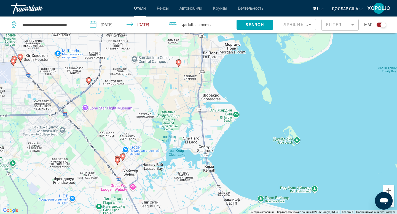
drag, startPoint x: 192, startPoint y: 159, endPoint x: 200, endPoint y: 96, distance: 63.8
click at [199, 96] on div "Чтобы активировать перетаскивание с помощью клавиатуры, нажмите Alt + Ввод. Пос…" at bounding box center [198, 107] width 397 height 214
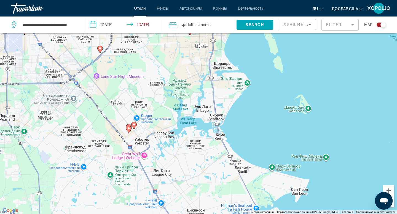
click at [392, 206] on button "Уменьшить" at bounding box center [388, 202] width 11 height 11
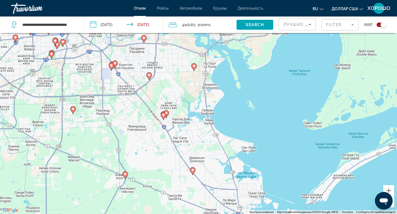
click at [392, 206] on button "Уменьшить" at bounding box center [388, 202] width 11 height 11
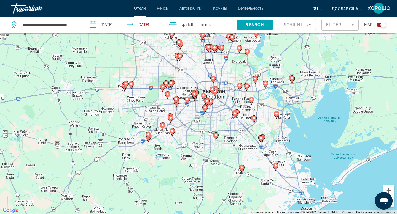
drag, startPoint x: 111, startPoint y: 141, endPoint x: 197, endPoint y: 153, distance: 86.8
click at [197, 158] on div "Чтобы активировать перетаскивание с помощью клавиатуры, нажмите Alt + Ввод. Пос…" at bounding box center [198, 107] width 397 height 214
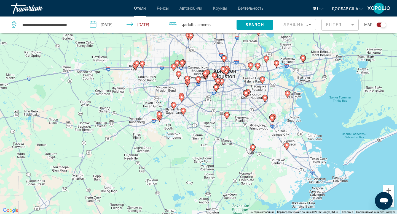
drag, startPoint x: 176, startPoint y: 188, endPoint x: 175, endPoint y: 196, distance: 7.7
click at [175, 196] on div "Чтобы активировать перетаскивание с помощью клавиатуры, нажмите Alt + Ввод. Пос…" at bounding box center [198, 107] width 397 height 214
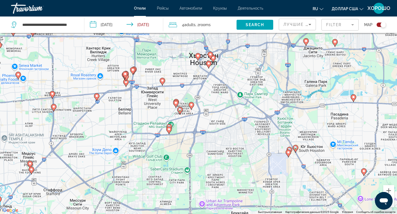
click at [230, 99] on div "Чтобы активировать перетаскивание с помощью клавиатуры, нажмите Alt + Ввод. Пос…" at bounding box center [198, 107] width 397 height 214
click at [126, 85] on icon "Основное содержание" at bounding box center [125, 83] width 5 height 7
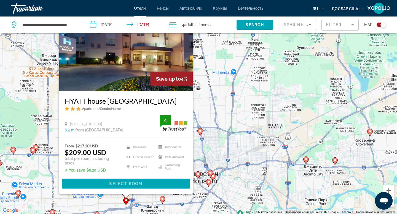
click at [213, 82] on div "Чтобы активировать перетаскивание с помощью клавиатуры, нажмите Alt + Ввод. Пос…" at bounding box center [198, 107] width 397 height 214
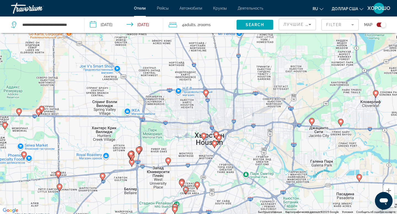
drag, startPoint x: 149, startPoint y: 164, endPoint x: 155, endPoint y: 120, distance: 44.5
click at [155, 120] on div "Чтобы активировать перетаскивание с помощью клавиатуры, нажмите Alt + Ввод. Пос…" at bounding box center [198, 107] width 397 height 214
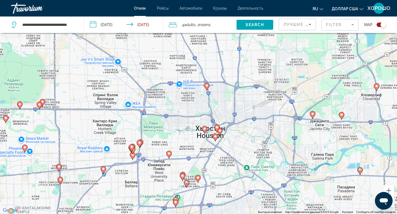
click at [131, 147] on image "Основное содержание" at bounding box center [131, 147] width 3 height 3
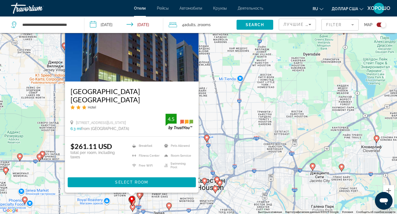
click at [224, 100] on div "Чтобы активировать перетаскивание с помощью клавиатуры, нажмите Alt + Ввод. Пос…" at bounding box center [198, 107] width 397 height 214
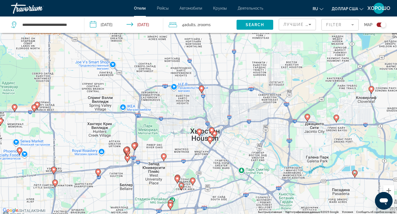
drag, startPoint x: 134, startPoint y: 176, endPoint x: 128, endPoint y: 119, distance: 57.4
click at [128, 119] on div "Чтобы активировать перетаскивание с помощью клавиатуры, нажмите Alt + Ввод. Пос…" at bounding box center [198, 107] width 397 height 214
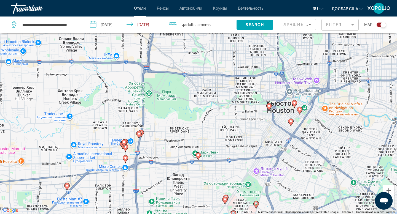
click at [142, 134] on image "Основное содержание" at bounding box center [140, 132] width 3 height 3
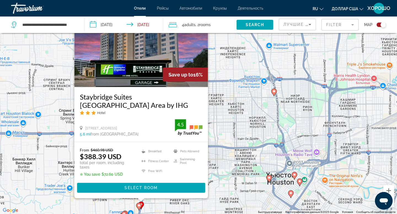
click at [233, 96] on div "Чтобы активировать перетаскивание с помощью клавиатуры, нажмите Alt + Ввод. Пос…" at bounding box center [198, 107] width 397 height 214
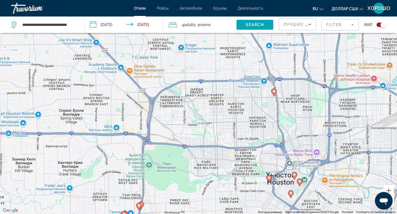
drag, startPoint x: 341, startPoint y: 161, endPoint x: 264, endPoint y: 129, distance: 83.8
click at [264, 129] on div "Чтобы активировать перетаскивание с помощью клавиатуры, нажмите Alt + Ввод. Пос…" at bounding box center [198, 107] width 397 height 214
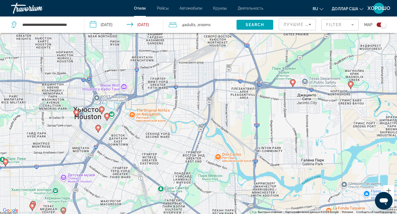
drag, startPoint x: 286, startPoint y: 163, endPoint x: 223, endPoint y: 118, distance: 76.9
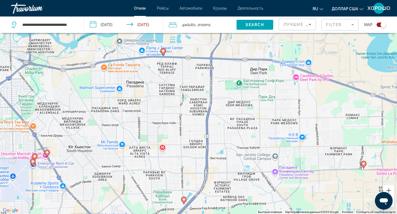
drag, startPoint x: 297, startPoint y: 152, endPoint x: 208, endPoint y: 123, distance: 93.7
click at [208, 123] on div "Чтобы активировать перетаскивание с помощью клавиатуры, нажмите Alt + Ввод. Пос…" at bounding box center [198, 107] width 397 height 214
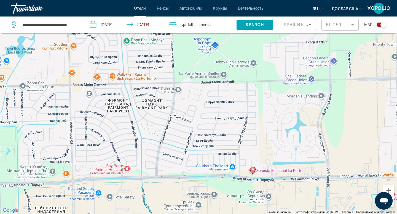
drag, startPoint x: 247, startPoint y: 124, endPoint x: 244, endPoint y: 125, distance: 4.0
click at [244, 125] on div "Чтобы активировать перетаскивание с помощью клавиатуры, нажмите Alt + Ввод. Пос…" at bounding box center [198, 107] width 397 height 214
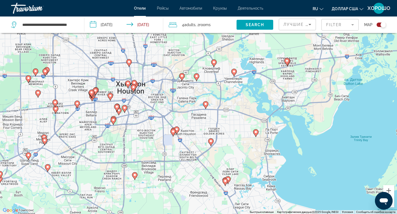
click at [255, 133] on image "Основное содержание" at bounding box center [255, 132] width 3 height 3
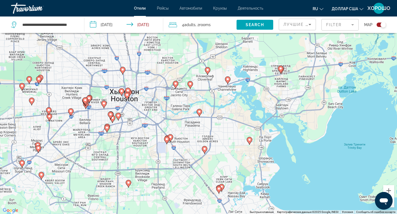
drag, startPoint x: 241, startPoint y: 85, endPoint x: 233, endPoint y: 93, distance: 11.1
click at [233, 93] on div "Чтобы активировать перетаскивание с помощью клавиатуры, нажмите Alt + Ввод. Пос…" at bounding box center [198, 107] width 397 height 214
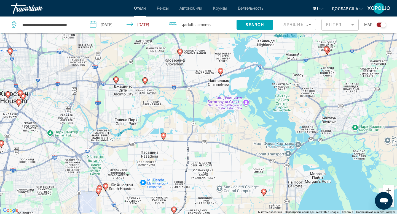
click at [233, 93] on div "Чтобы активировать перетаскивание с помощью клавиатуры, нажмите Alt + Ввод. Пос…" at bounding box center [198, 107] width 397 height 214
click at [327, 49] on image "Основное содержание" at bounding box center [326, 48] width 3 height 3
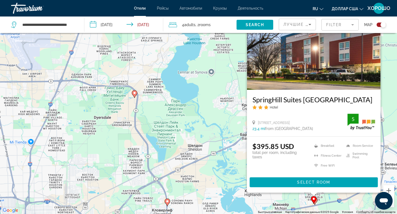
click at [230, 114] on div "Чтобы активировать перетаскивание с помощью клавиатуры, нажмите Alt + Ввод. Пос…" at bounding box center [198, 107] width 397 height 214
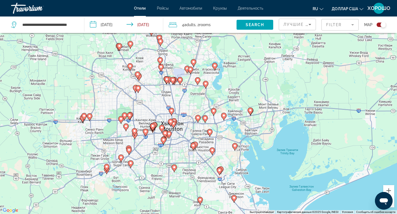
drag, startPoint x: 254, startPoint y: 198, endPoint x: 244, endPoint y: 134, distance: 64.8
click at [244, 134] on div "Чтобы активировать перетаскивание с помощью клавиатуры, нажмите Alt + Ввод. Пос…" at bounding box center [198, 107] width 397 height 214
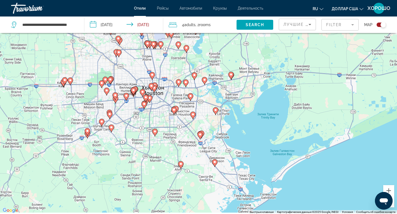
drag, startPoint x: 258, startPoint y: 161, endPoint x: 229, endPoint y: 139, distance: 36.4
click at [229, 139] on div "Чтобы активировать перетаскивание с помощью клавиатуры, нажмите Alt + Ввод. Пос…" at bounding box center [198, 107] width 397 height 214
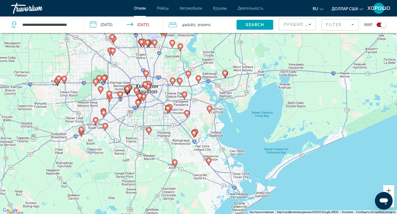
click at [210, 109] on image "Основное содержание" at bounding box center [209, 108] width 3 height 3
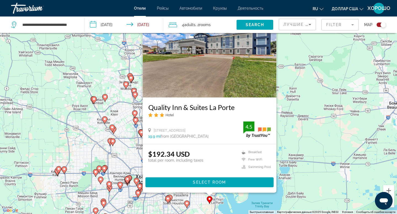
click at [305, 85] on div "Чтобы активировать перетаскивание с помощью клавиатуры, нажмите Alt + Ввод. Пос…" at bounding box center [198, 107] width 397 height 214
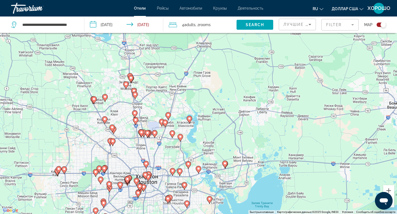
click at [309, 25] on icon "Sort by" at bounding box center [309, 24] width 7 height 7
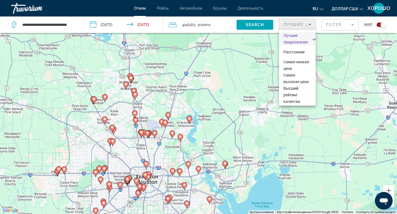
click at [344, 25] on div at bounding box center [198, 107] width 397 height 214
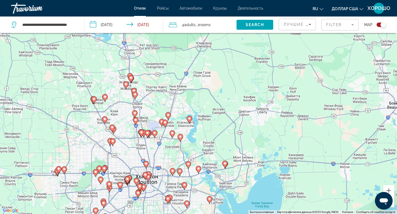
click at [353, 24] on mat-form-field "Filter" at bounding box center [339, 25] width 37 height 12
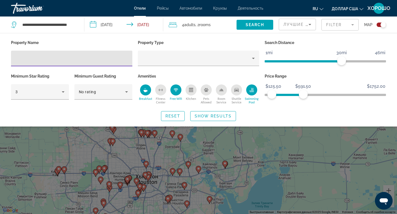
click at [110, 58] on input "Hotel Filters" at bounding box center [71, 58] width 112 height 7
type input "*"
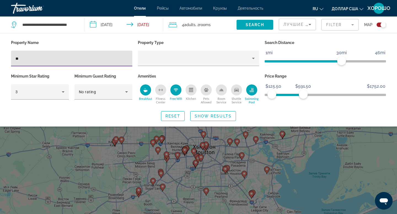
type input "*"
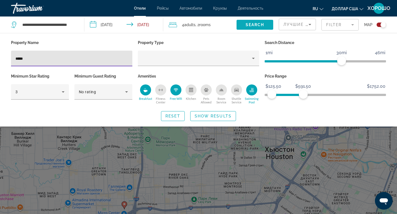
type input "*****"
click at [255, 23] on span "Search" at bounding box center [255, 25] width 19 height 4
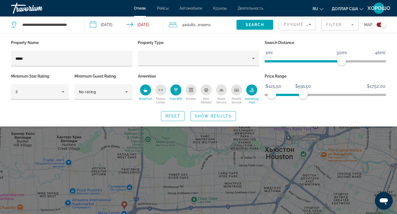
click at [142, 90] on div "Breakfast" at bounding box center [145, 90] width 11 height 11
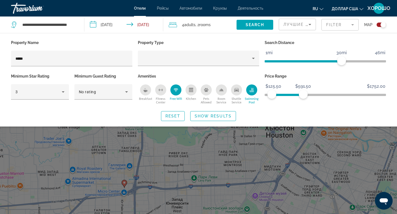
click at [251, 89] on icon "Swimming Pool" at bounding box center [252, 89] width 2 height 3
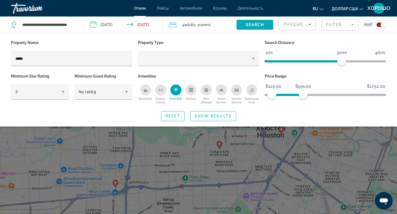
click at [255, 23] on span "Search" at bounding box center [255, 25] width 19 height 4
click at [254, 24] on span "Search" at bounding box center [255, 25] width 19 height 4
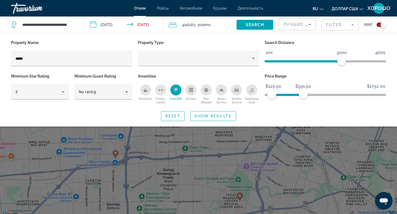
scroll to position [66, 0]
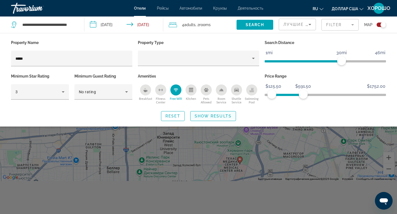
click at [209, 114] on span "Show Results" at bounding box center [213, 116] width 37 height 4
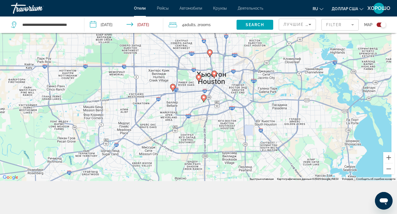
drag, startPoint x: 331, startPoint y: 93, endPoint x: 227, endPoint y: 106, distance: 104.3
click at [228, 105] on div "Чтобы активировать перетаскивание с помощью клавиатуры, нажмите Alt + Ввод. Пос…" at bounding box center [198, 74] width 397 height 214
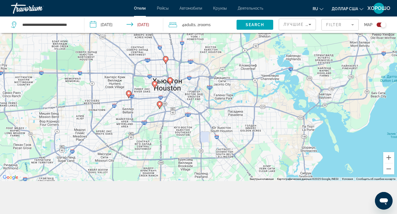
click at [166, 61] on icon "Основное содержание" at bounding box center [165, 59] width 5 height 7
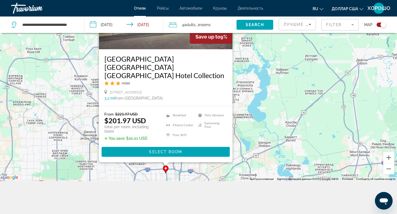
click at [279, 74] on div "Чтобы активировать перетаскивание с помощью клавиатуры, нажмите Alt + Ввод. Пос…" at bounding box center [198, 74] width 397 height 214
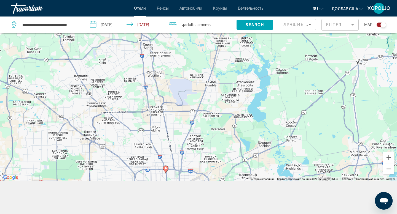
click at [185, 149] on div "Чтобы активировать перетаскивание с помощью клавиатуры, нажмите Alt + Ввод. Пос…" at bounding box center [198, 74] width 397 height 214
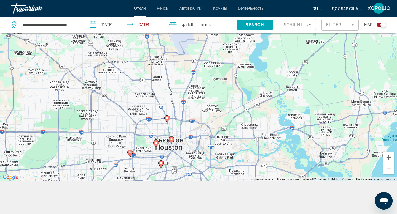
drag, startPoint x: 185, startPoint y: 149, endPoint x: 187, endPoint y: 97, distance: 51.3
click at [186, 97] on div "Чтобы активировать перетаскивание с помощью клавиатуры, нажмите Alt + Ввод. Пос…" at bounding box center [198, 74] width 397 height 214
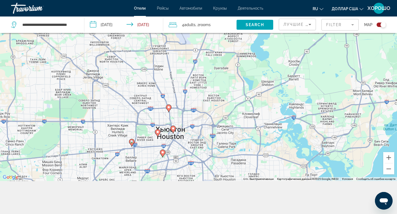
click at [169, 109] on image "Основное содержание" at bounding box center [168, 107] width 3 height 3
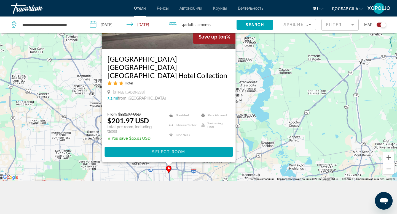
click at [290, 96] on div "Чтобы активировать перетаскивание с помощью клавиатуры, нажмите Alt + Ввод. Пос…" at bounding box center [198, 74] width 397 height 214
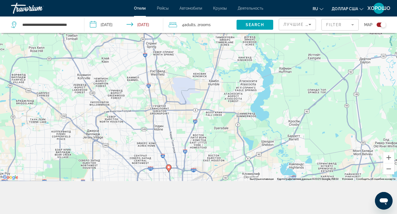
drag, startPoint x: 204, startPoint y: 148, endPoint x: 204, endPoint y: 111, distance: 37.2
click at [204, 111] on div "Чтобы активировать перетаскивание с помощью клавиатуры, нажмите Alt + Ввод. Пос…" at bounding box center [198, 74] width 397 height 214
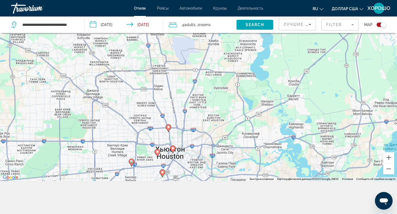
click at [173, 149] on image "Основное содержание" at bounding box center [172, 148] width 3 height 3
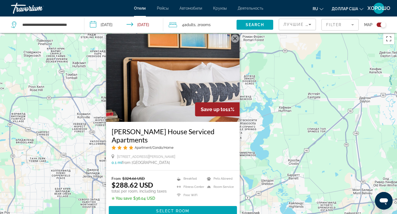
scroll to position [2, 0]
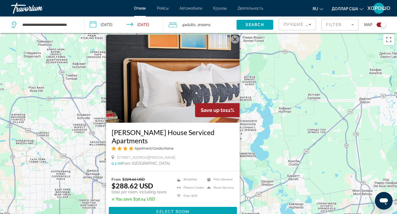
click at [174, 101] on img "Основное содержание" at bounding box center [173, 79] width 134 height 88
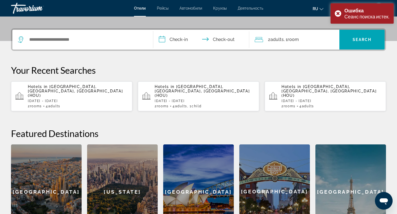
scroll to position [154, 0]
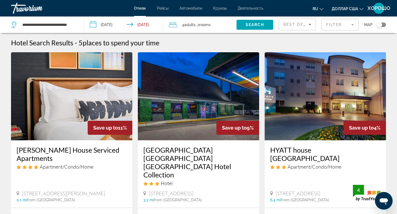
click at [69, 117] on img "Основное содержание" at bounding box center [71, 96] width 121 height 88
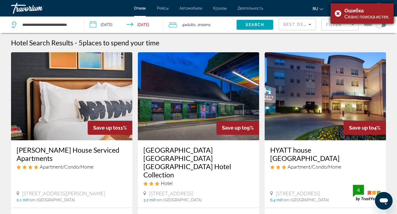
click at [338, 13] on div "Ошибка Сеанс поиска истек." at bounding box center [361, 13] width 63 height 20
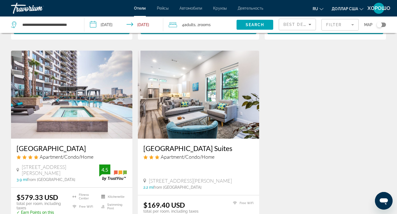
scroll to position [233, 0]
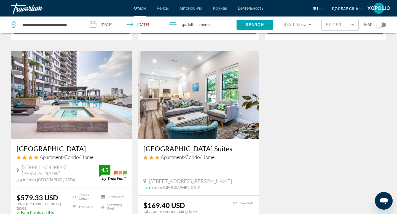
click at [210, 101] on img "Основное содержание" at bounding box center [198, 95] width 121 height 88
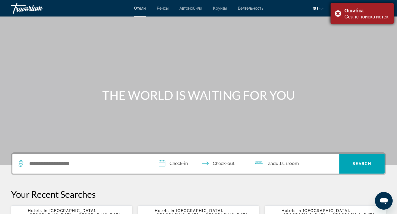
click at [339, 12] on div "Ошибка Сеанс поиска истек." at bounding box center [361, 13] width 63 height 20
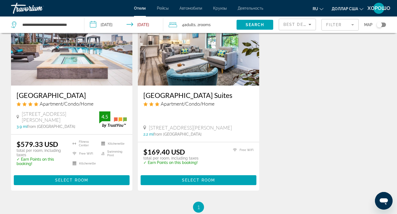
scroll to position [288, 0]
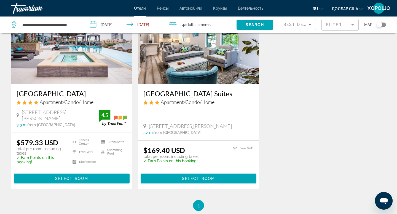
click at [172, 160] on p "✓ Earn Points on this booking!" at bounding box center [170, 161] width 55 height 4
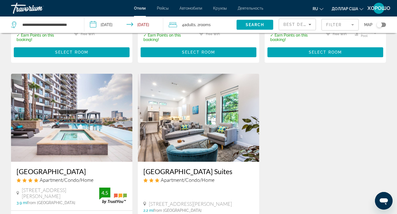
scroll to position [209, 0]
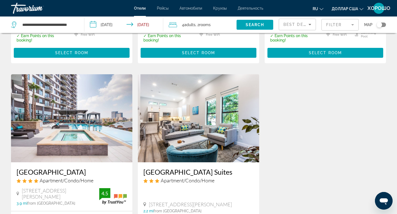
click at [203, 124] on img "Основное содержание" at bounding box center [198, 118] width 121 height 88
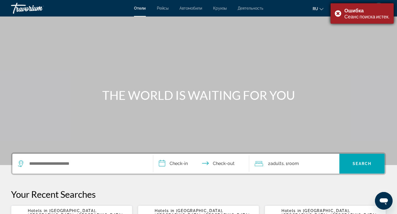
click at [337, 12] on div "Ошибка Сеанс поиска истек." at bounding box center [361, 13] width 63 height 20
